Goal: Register for event/course

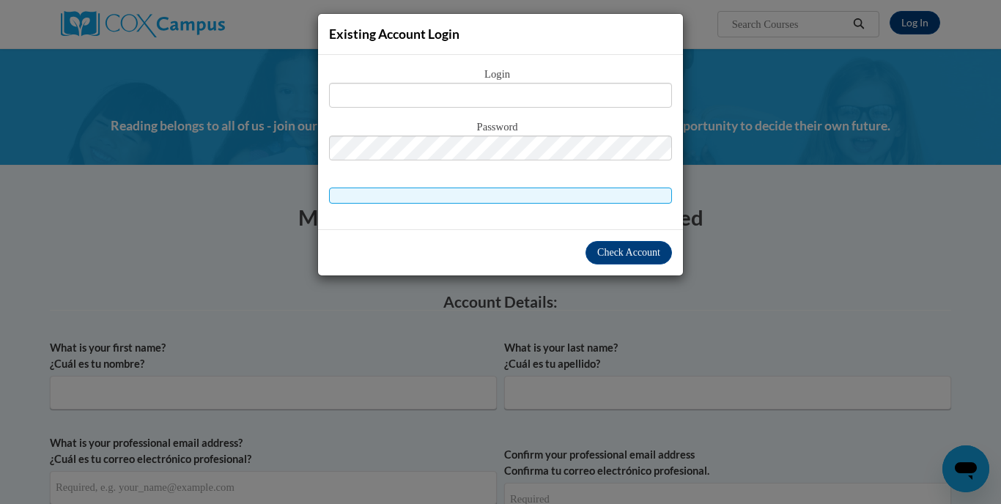
type input "k"
type input "Kenesha@mhousechildcare.com"
click at [642, 253] on span "Check Account" at bounding box center [628, 252] width 63 height 11
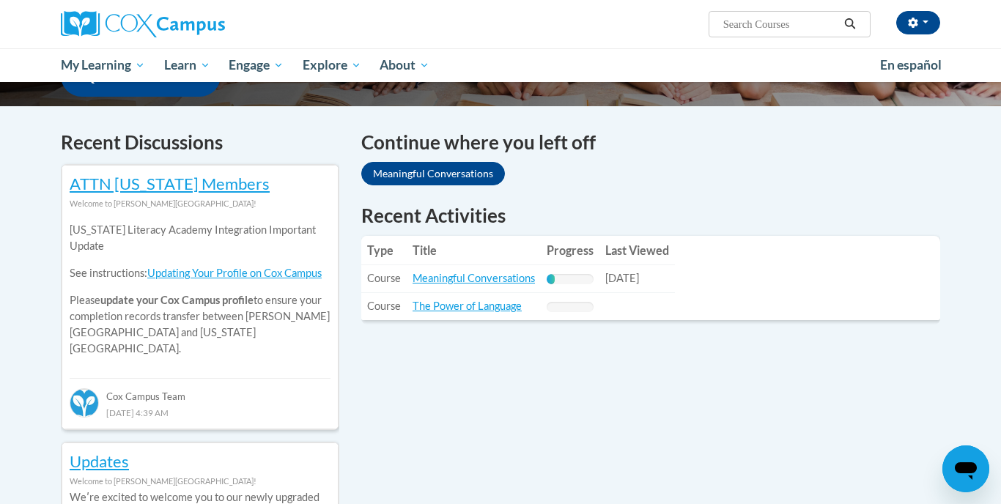
scroll to position [413, 0]
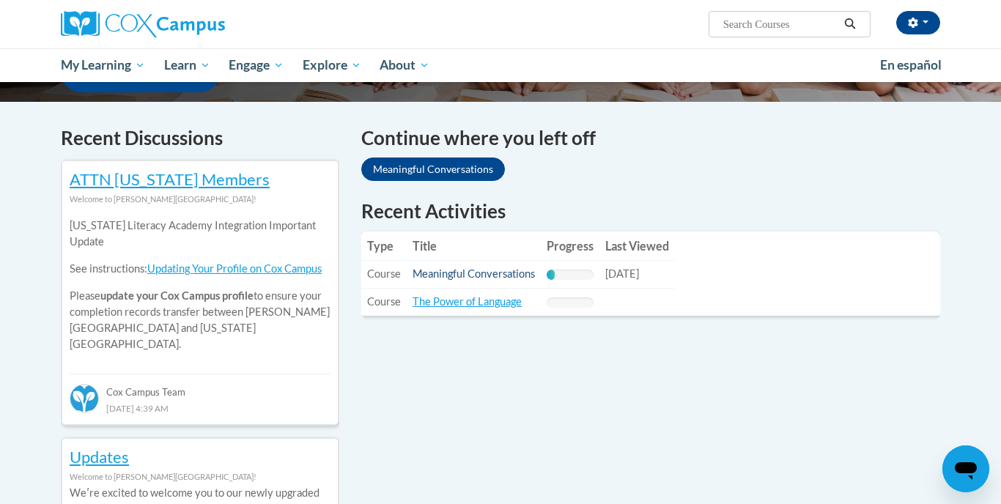
click at [457, 278] on link "Meaningful Conversations" at bounding box center [474, 273] width 122 height 12
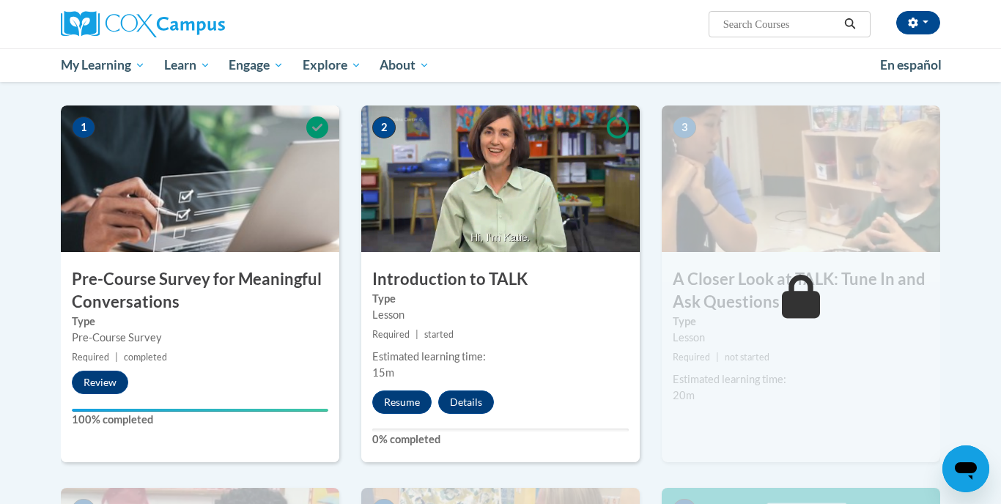
scroll to position [278, 0]
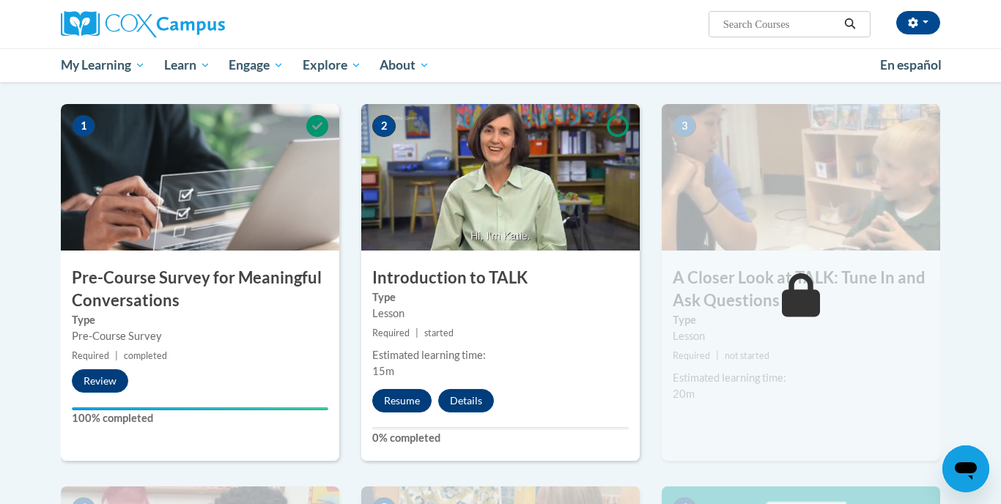
click at [402, 399] on button "Resume" at bounding box center [401, 400] width 59 height 23
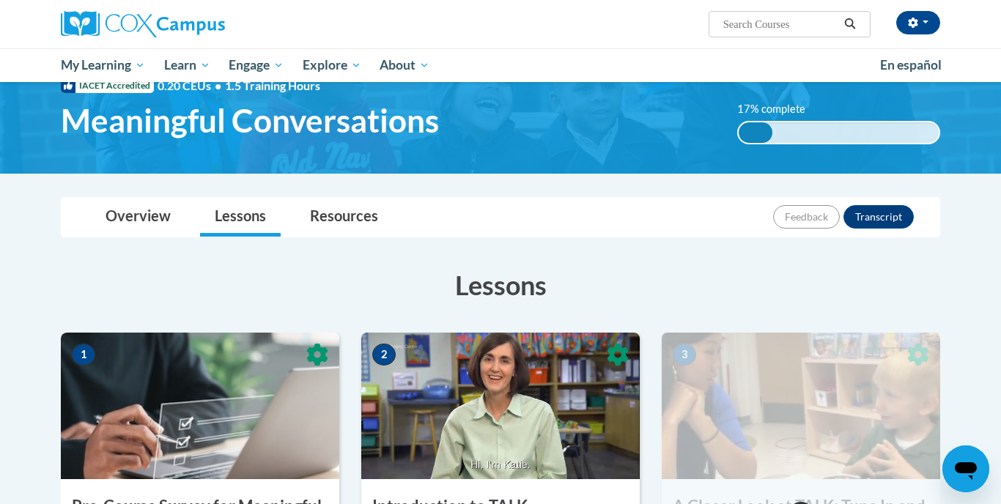
scroll to position [26, 0]
